Goal: Transaction & Acquisition: Book appointment/travel/reservation

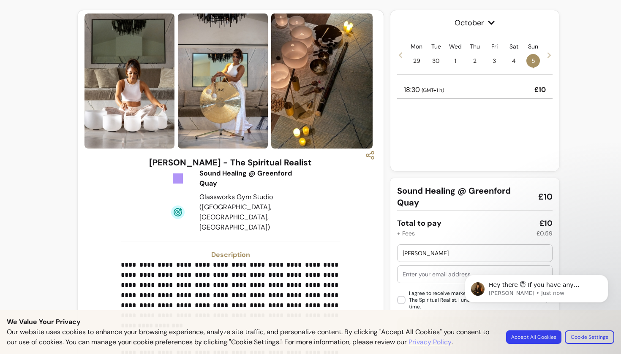
type input "[PERSON_NAME]"
click at [381, 280] on div at bounding box center [475, 274] width 144 height 17
type input "[EMAIL_ADDRESS][DOMAIN_NAME]"
click at [381, 318] on body "Hey there 😇 If you have any question about what you can do with Fluum, I'm here…" at bounding box center [536, 304] width 162 height 86
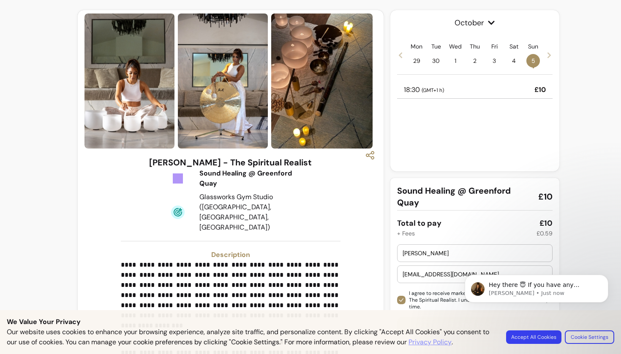
click at [381, 318] on body "Hey there 😇 If you have any question about what you can do with Fluum, I'm here…" at bounding box center [536, 304] width 162 height 86
click at [381, 278] on icon "Dismiss notification" at bounding box center [606, 277] width 5 height 5
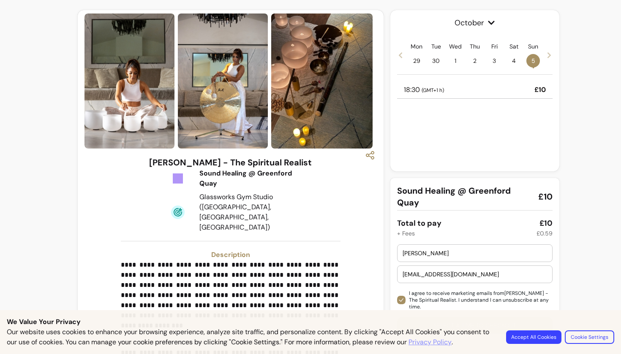
click at [381, 318] on button "Accept All Cookies" at bounding box center [533, 338] width 55 height 14
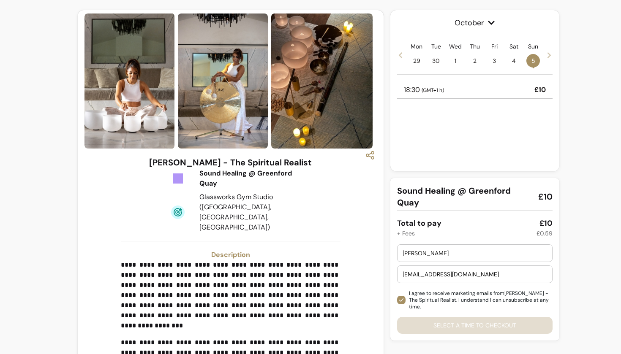
click at [381, 270] on div "[EMAIL_ADDRESS][DOMAIN_NAME]" at bounding box center [475, 274] width 144 height 17
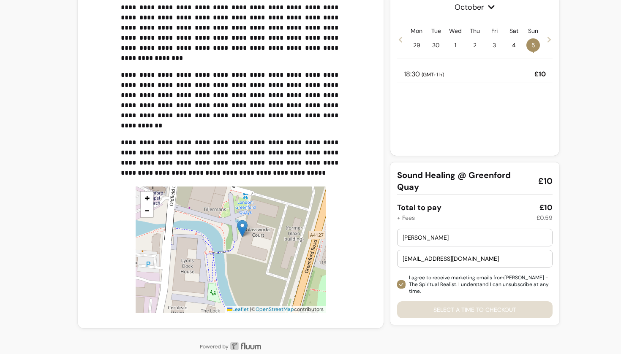
scroll to position [267, 0]
click at [381, 299] on div "[PERSON_NAME] [EMAIL_ADDRESS][DOMAIN_NAME] I agree to receive marketing emails …" at bounding box center [474, 274] width 155 height 90
click at [381, 301] on div "[PERSON_NAME] [EMAIL_ADDRESS][DOMAIN_NAME] I agree to receive marketing emails …" at bounding box center [474, 274] width 155 height 90
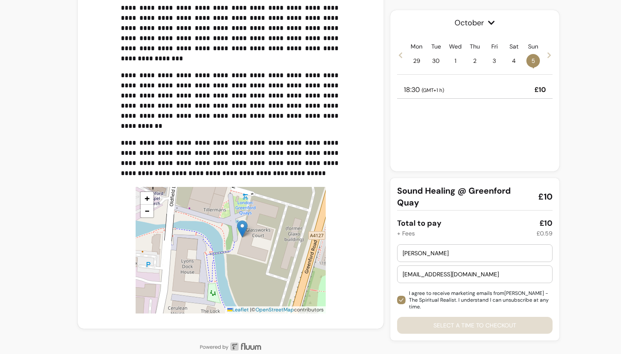
scroll to position [211, 0]
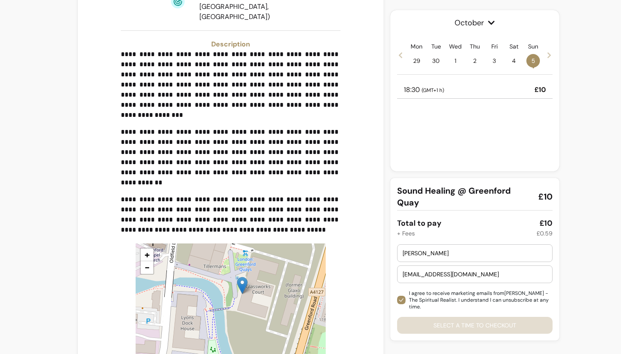
click at [381, 57] on icon at bounding box center [549, 55] width 7 height 7
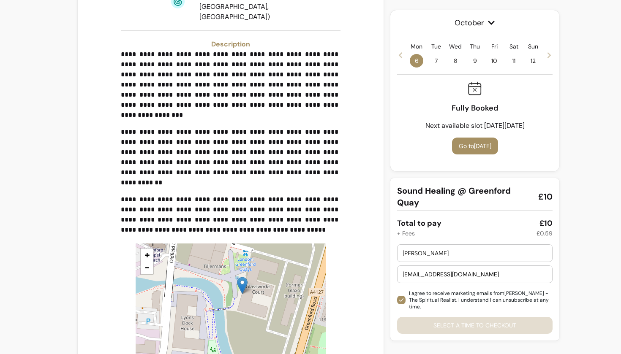
click at [381, 54] on icon at bounding box center [400, 55] width 3 height 6
click at [381, 58] on icon at bounding box center [549, 55] width 7 height 7
click at [381, 60] on span "12" at bounding box center [533, 61] width 14 height 14
click at [381, 54] on icon at bounding box center [548, 55] width 3 height 6
click at [381, 64] on span "19 •" at bounding box center [533, 61] width 14 height 14
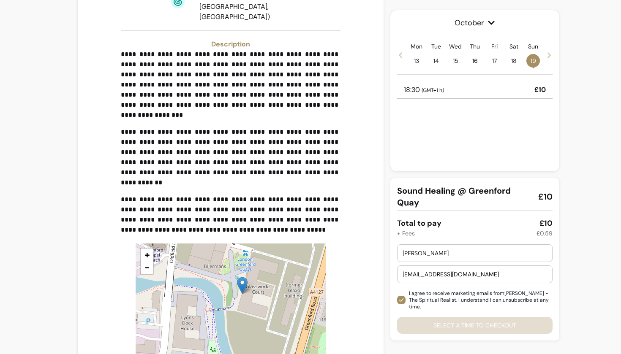
click at [381, 59] on span at bounding box center [400, 55] width 7 height 10
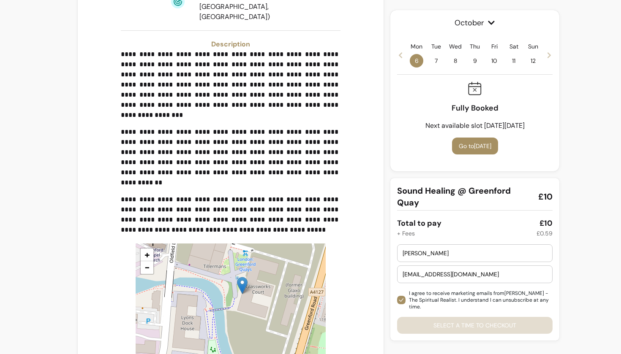
click at [381, 59] on span at bounding box center [400, 55] width 7 height 10
click at [381, 59] on span "5 •" at bounding box center [533, 61] width 14 height 14
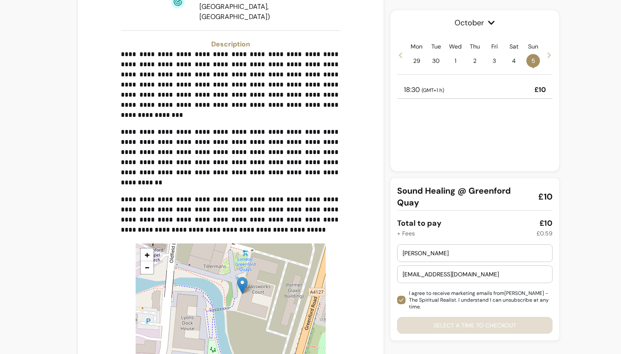
click at [381, 59] on span at bounding box center [549, 55] width 7 height 10
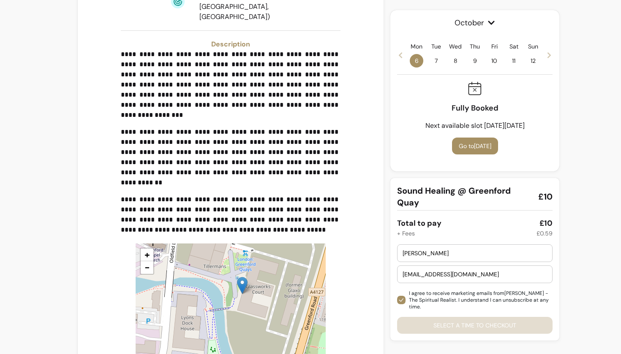
click at [381, 59] on span at bounding box center [549, 55] width 7 height 10
click at [381, 65] on span "•" at bounding box center [533, 67] width 2 height 8
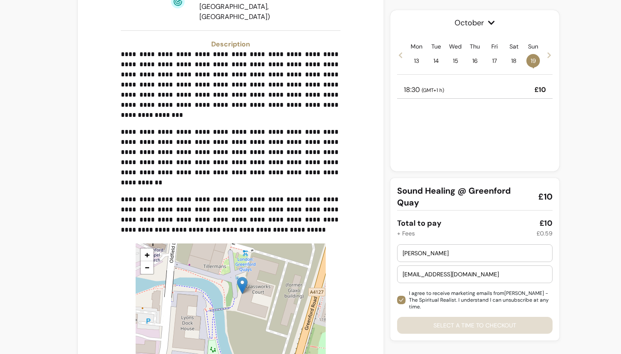
click at [381, 54] on icon at bounding box center [400, 55] width 3 height 6
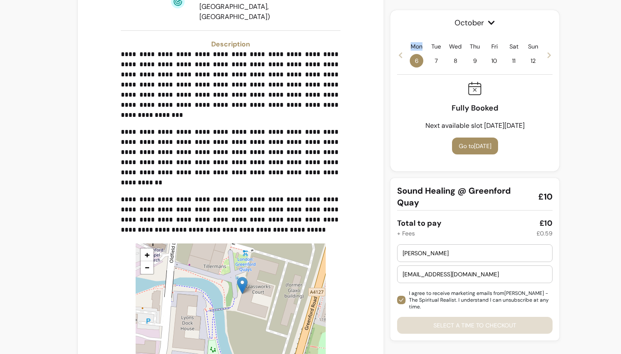
click at [381, 54] on icon at bounding box center [400, 55] width 3 height 6
click at [381, 62] on span "5 •" at bounding box center [533, 61] width 14 height 14
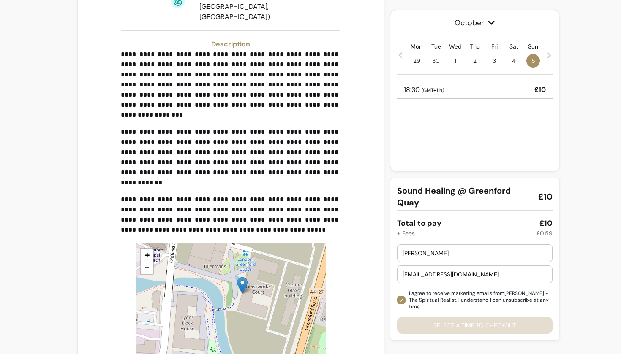
click at [381, 64] on span "5 •" at bounding box center [533, 61] width 14 height 14
click at [381, 87] on p "£10" at bounding box center [539, 90] width 11 height 10
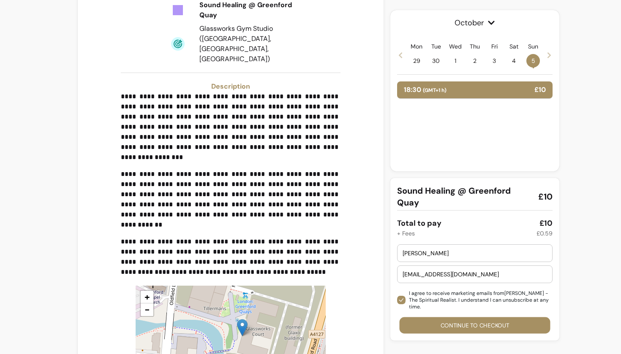
click at [381, 318] on button "Continue to checkout" at bounding box center [475, 326] width 151 height 16
